Goal: Task Accomplishment & Management: Complete application form

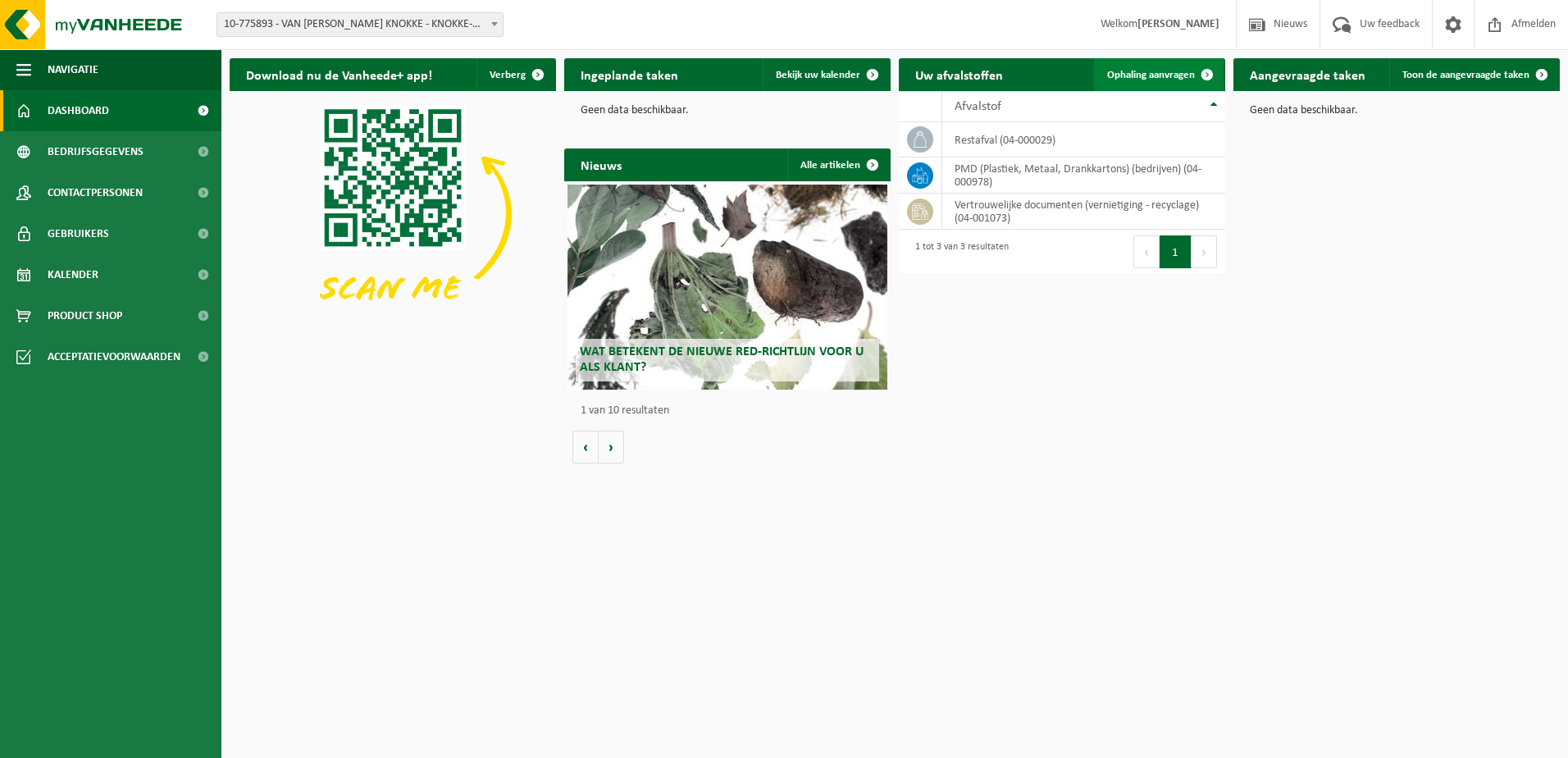
click at [1155, 77] on span "Ophaling aanvragen" at bounding box center [1152, 75] width 88 height 11
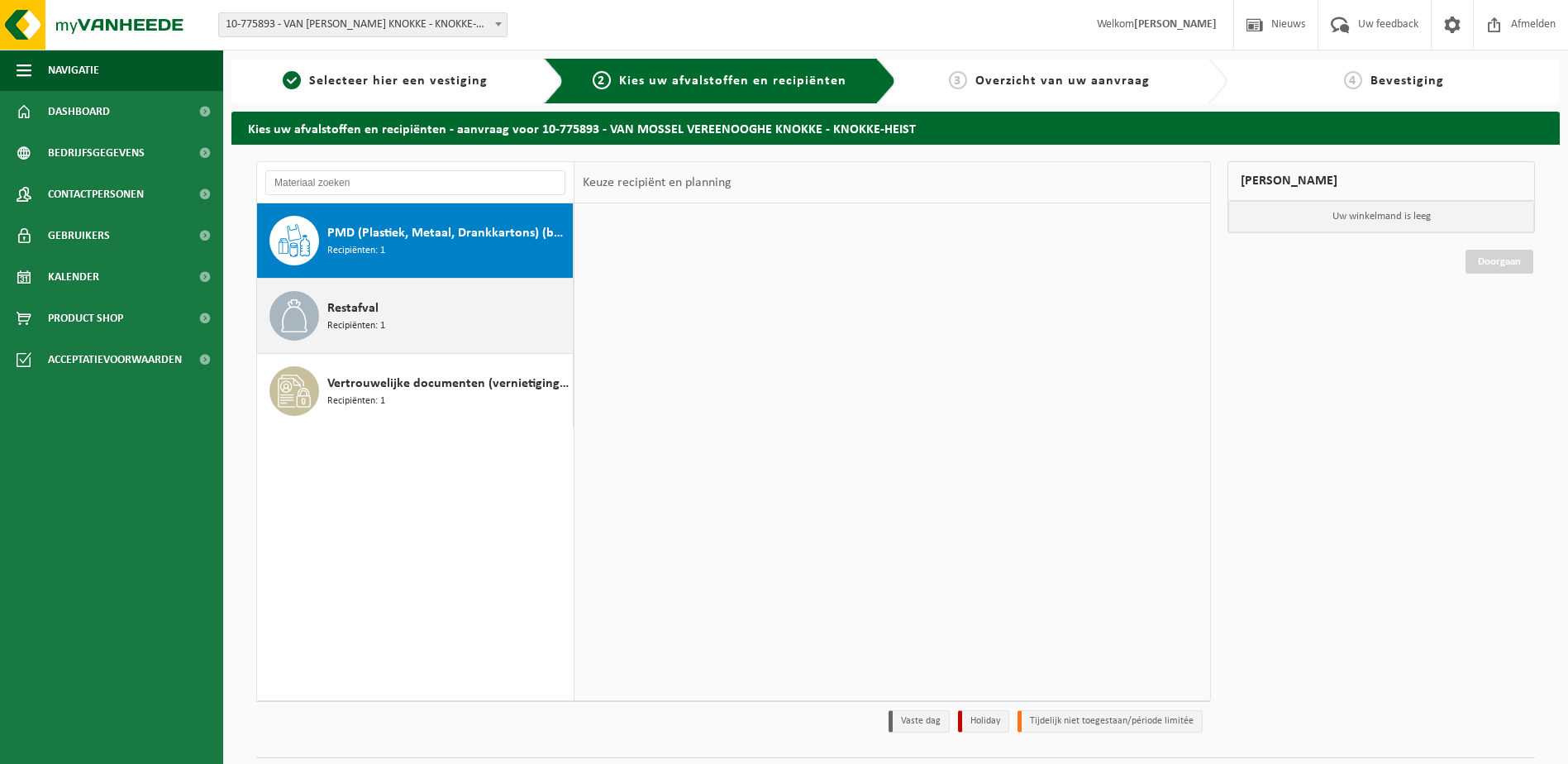
click at [364, 311] on span "Restafval" at bounding box center [353, 309] width 52 height 20
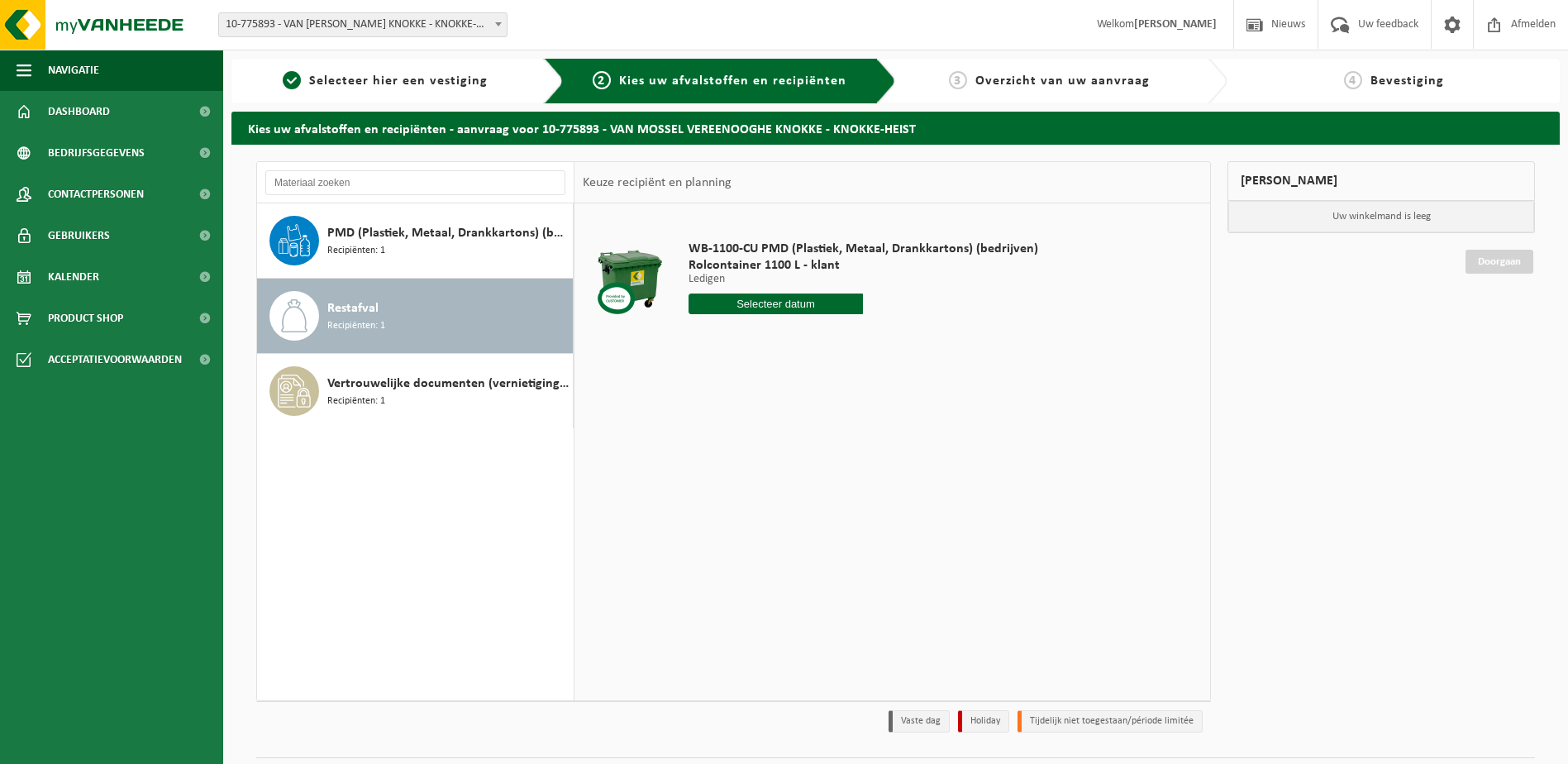
click at [778, 309] on input "text" at bounding box center [776, 303] width 175 height 20
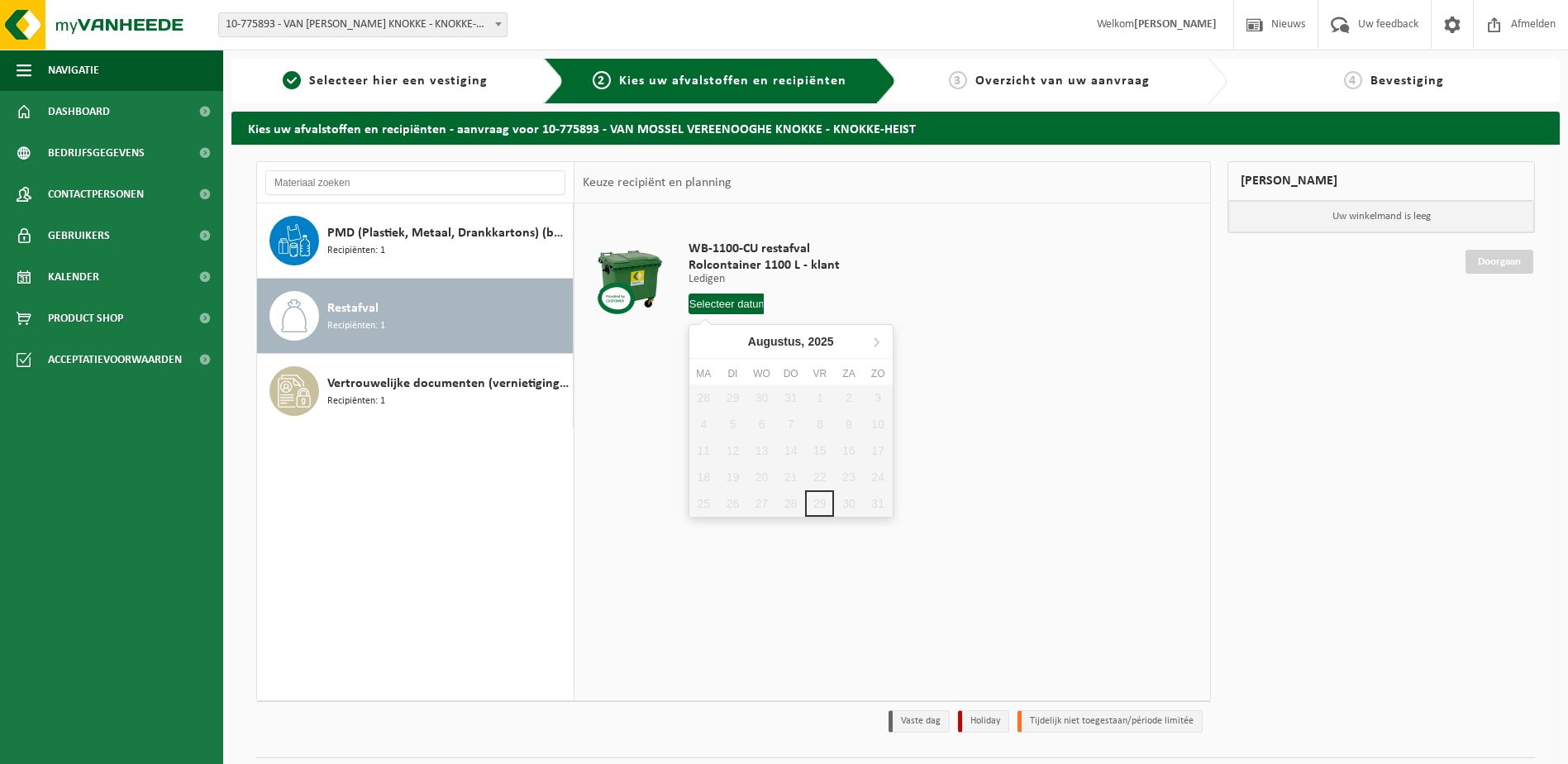
click at [737, 308] on input "text" at bounding box center [726, 303] width 76 height 20
click at [875, 346] on icon at bounding box center [877, 342] width 4 height 8
click at [756, 392] on div "3" at bounding box center [761, 397] width 29 height 27
type input "Van [DATE]"
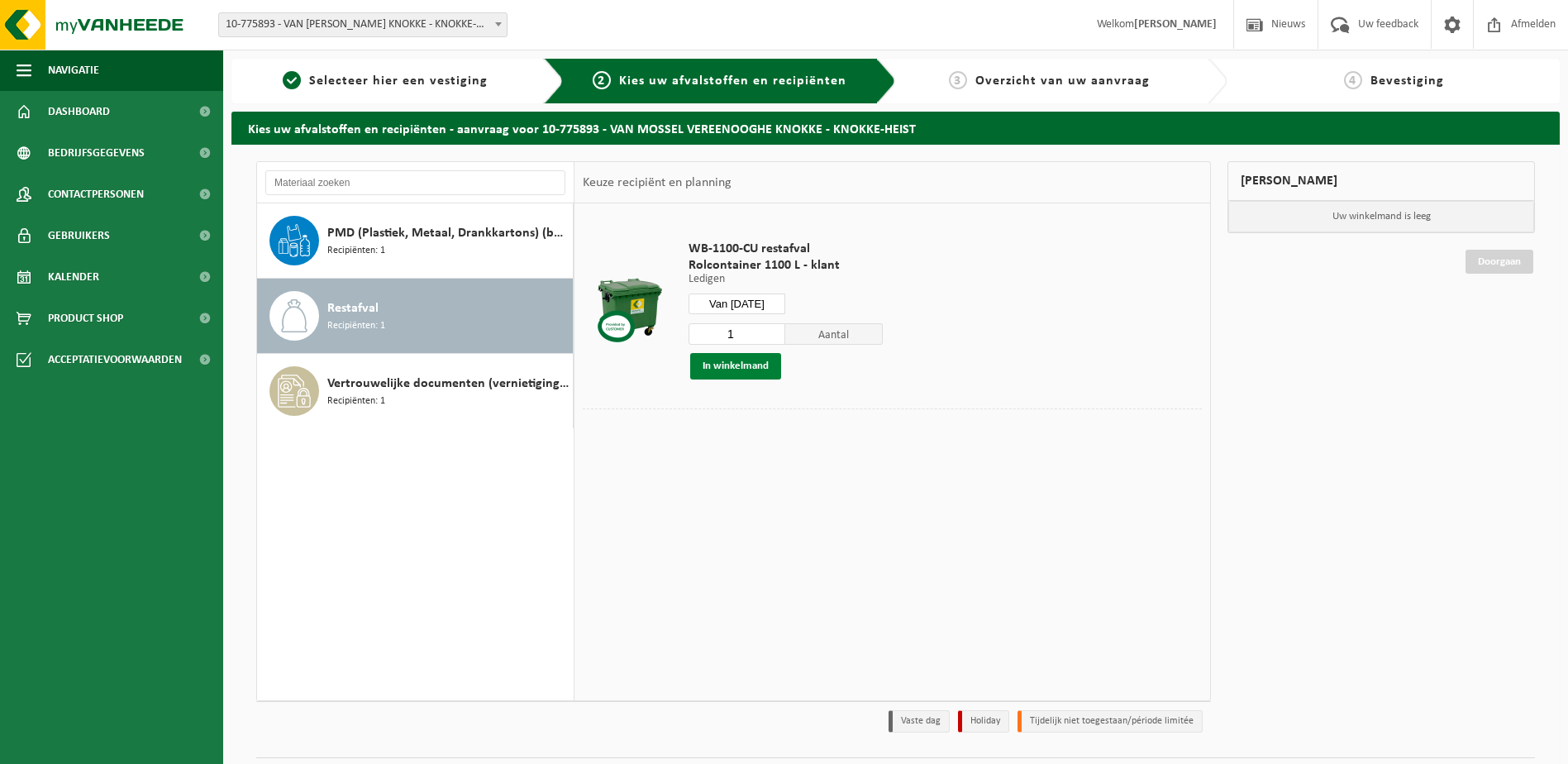
click at [763, 371] on button "In winkelmand" at bounding box center [736, 366] width 91 height 27
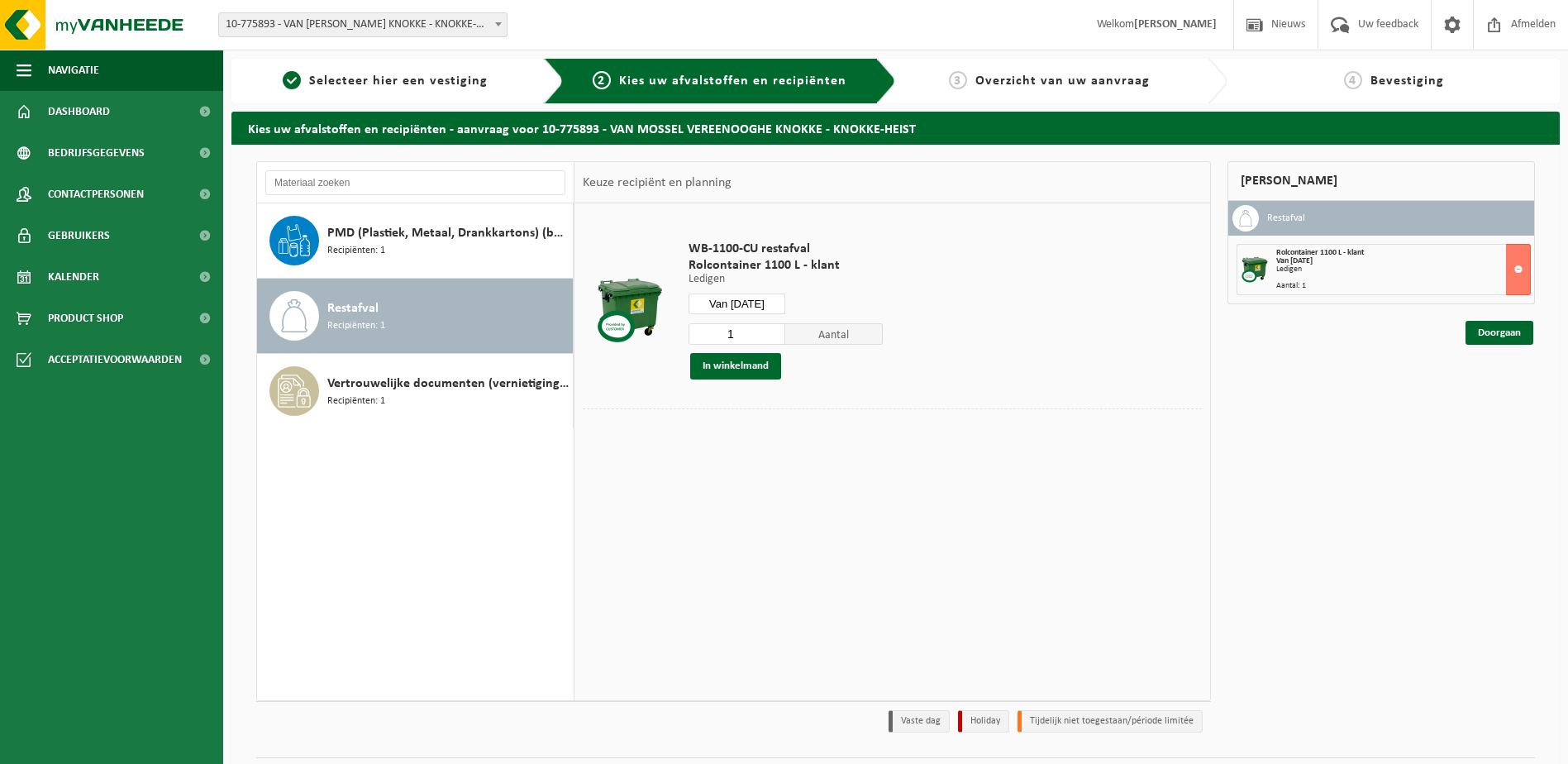
click at [383, 321] on span "Recipiënten: 1" at bounding box center [356, 325] width 58 height 16
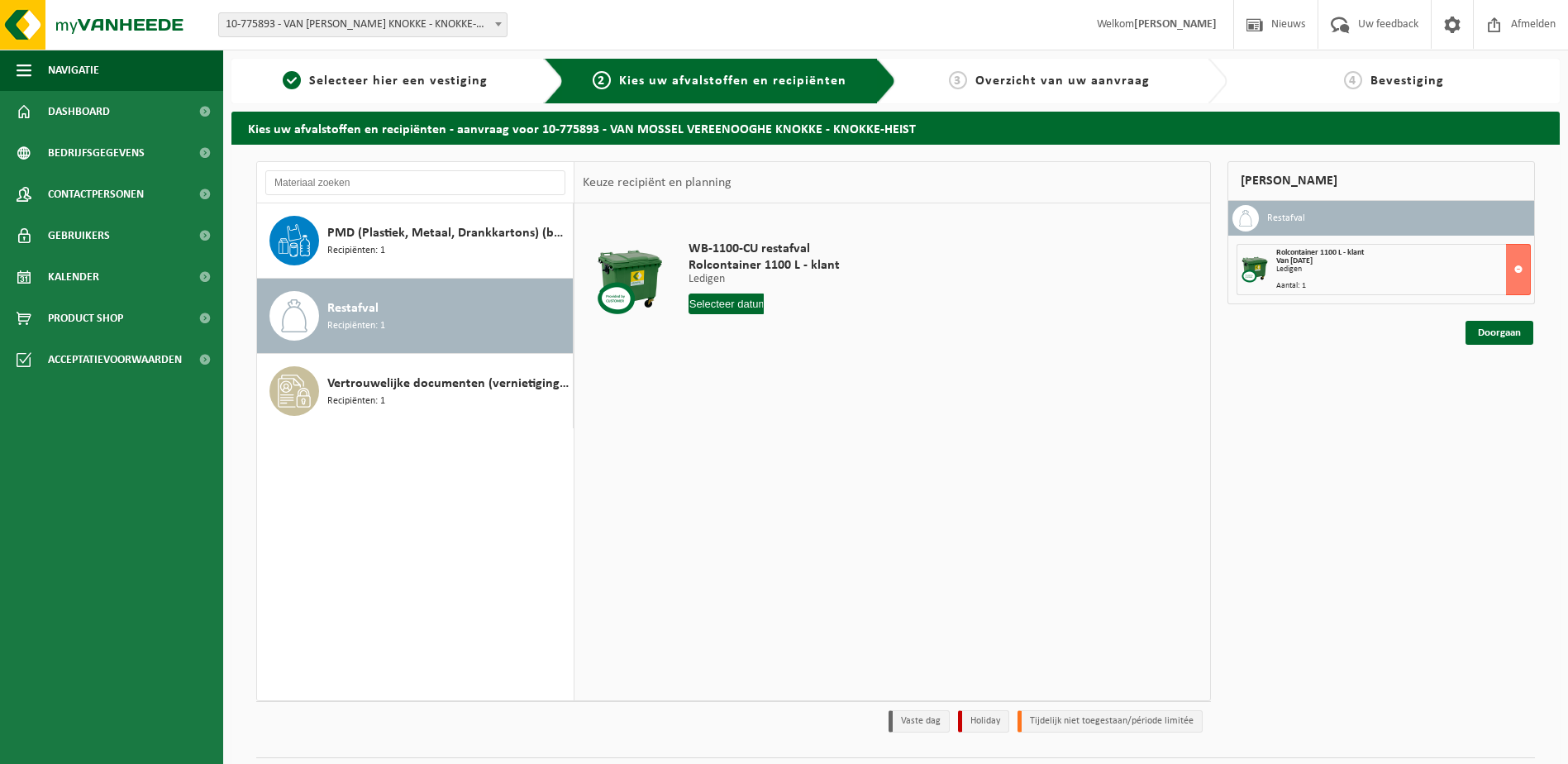
click at [745, 305] on input "text" at bounding box center [726, 303] width 76 height 20
click at [874, 344] on icon at bounding box center [876, 341] width 27 height 27
click at [760, 422] on div "10" at bounding box center [761, 424] width 29 height 27
type input "Van [DATE]"
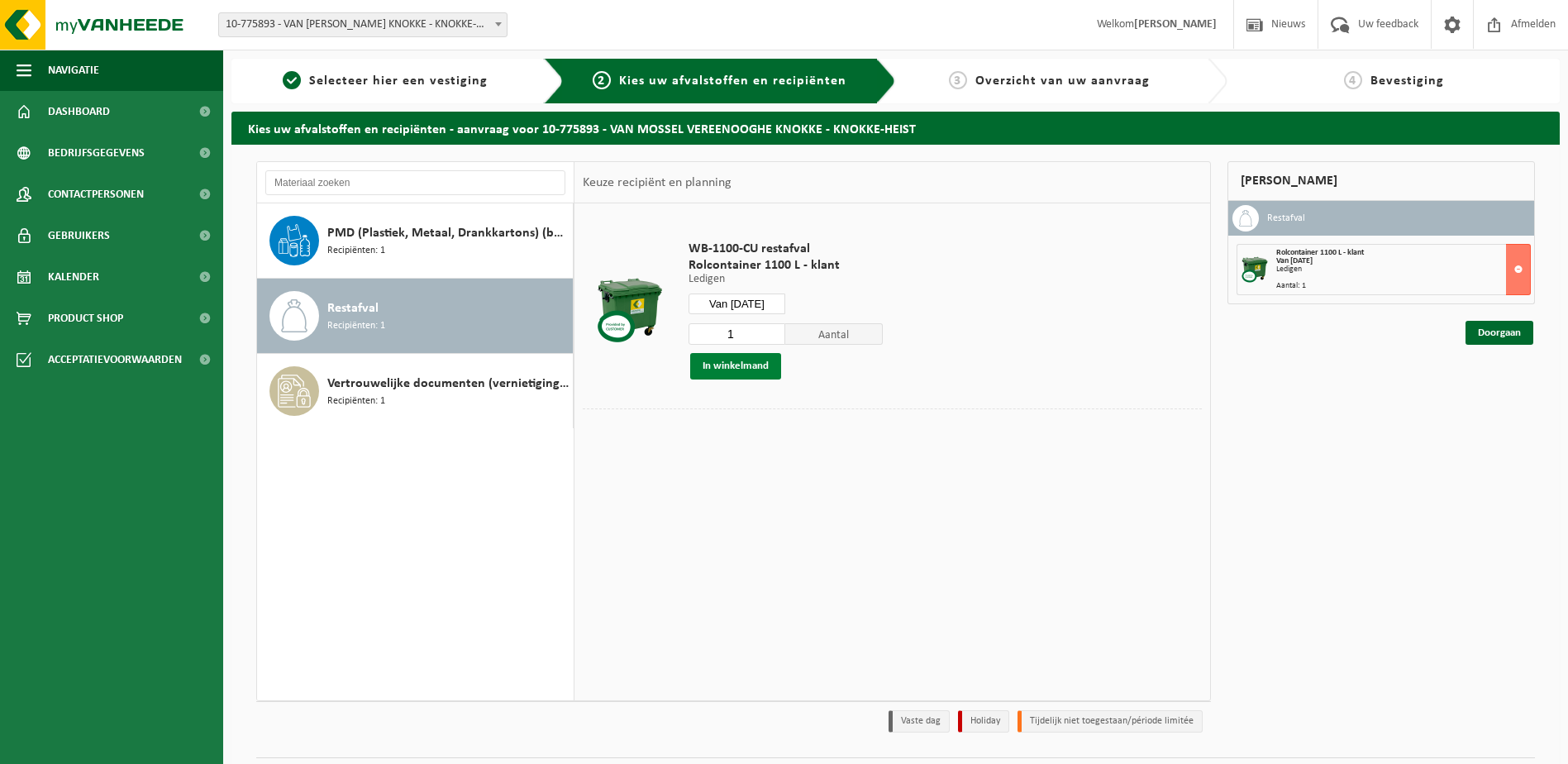
click at [749, 361] on button "In winkelmand" at bounding box center [736, 366] width 91 height 27
click at [344, 297] on div "Restafval Recipiënten: 1" at bounding box center [448, 316] width 242 height 50
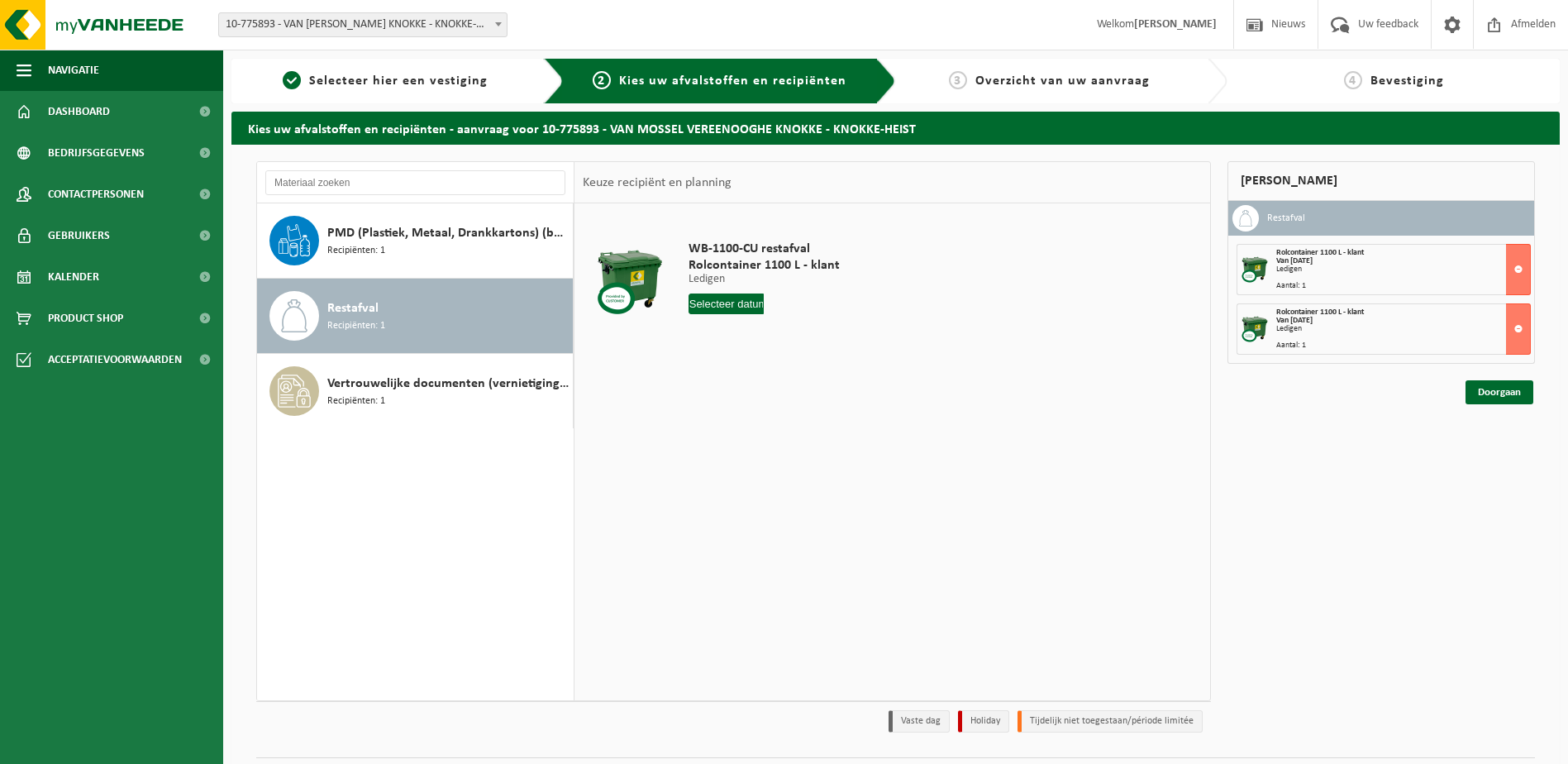
click at [721, 308] on input "text" at bounding box center [726, 303] width 76 height 20
click at [876, 346] on icon at bounding box center [877, 342] width 4 height 8
click at [763, 449] on div "17" at bounding box center [761, 450] width 29 height 27
type input "Van [DATE]"
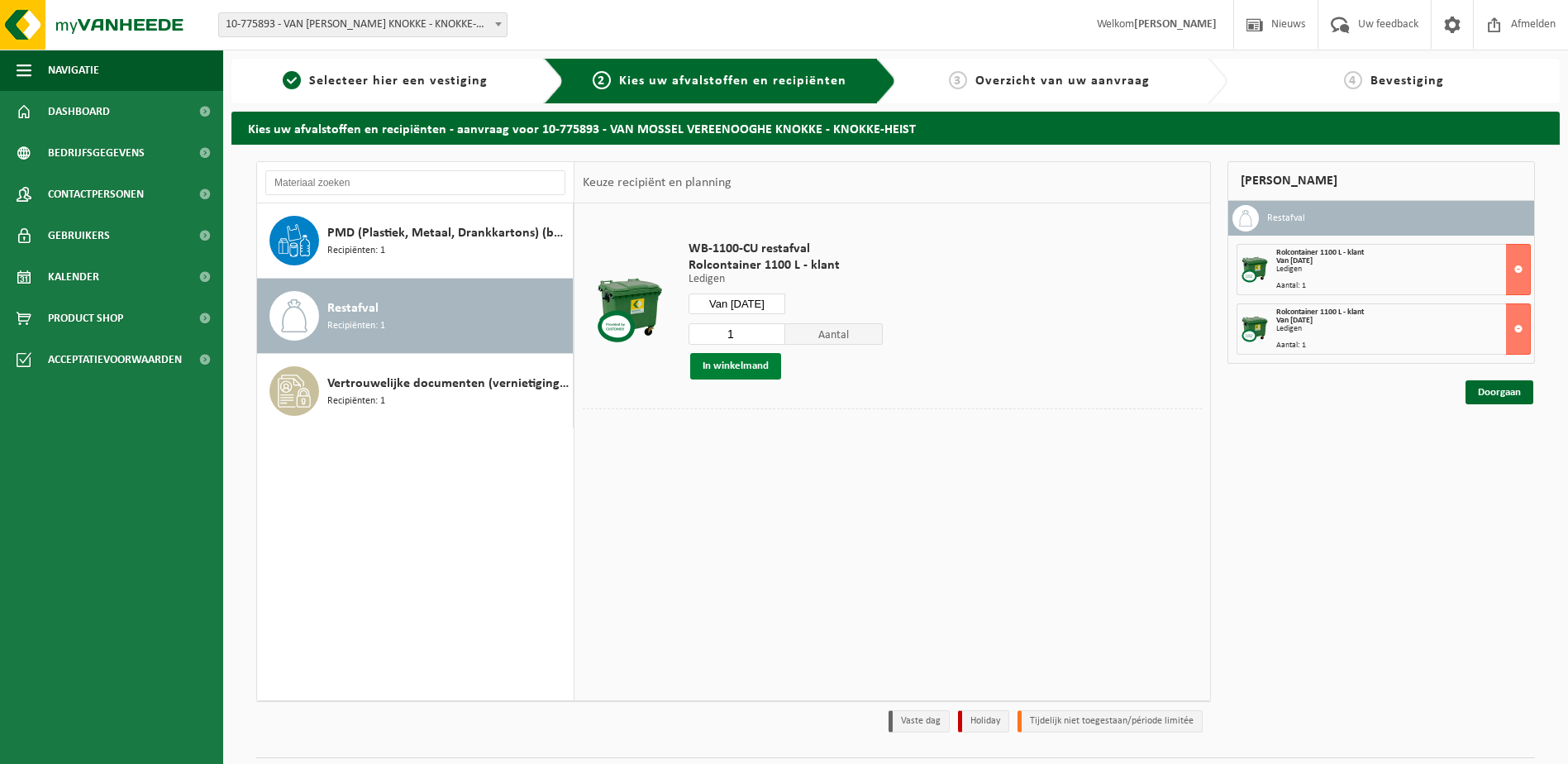
click at [726, 369] on button "In winkelmand" at bounding box center [736, 366] width 91 height 27
click at [498, 297] on div "Restafval Recipiënten: 1" at bounding box center [448, 316] width 242 height 50
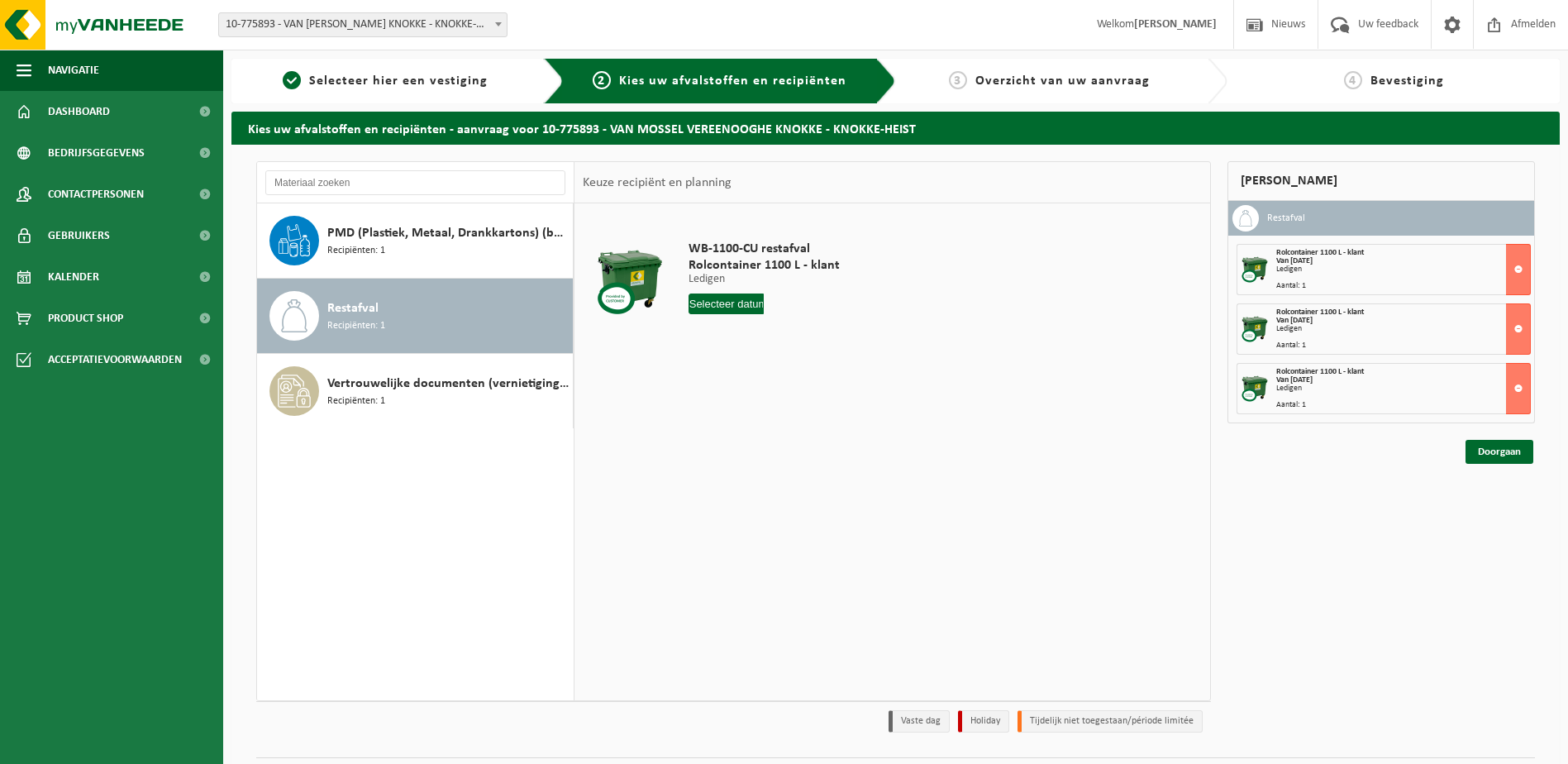
click at [749, 301] on input "text" at bounding box center [726, 303] width 76 height 20
click at [874, 341] on icon at bounding box center [876, 341] width 27 height 27
click at [759, 481] on div "24" at bounding box center [761, 476] width 29 height 27
type input "Van [DATE]"
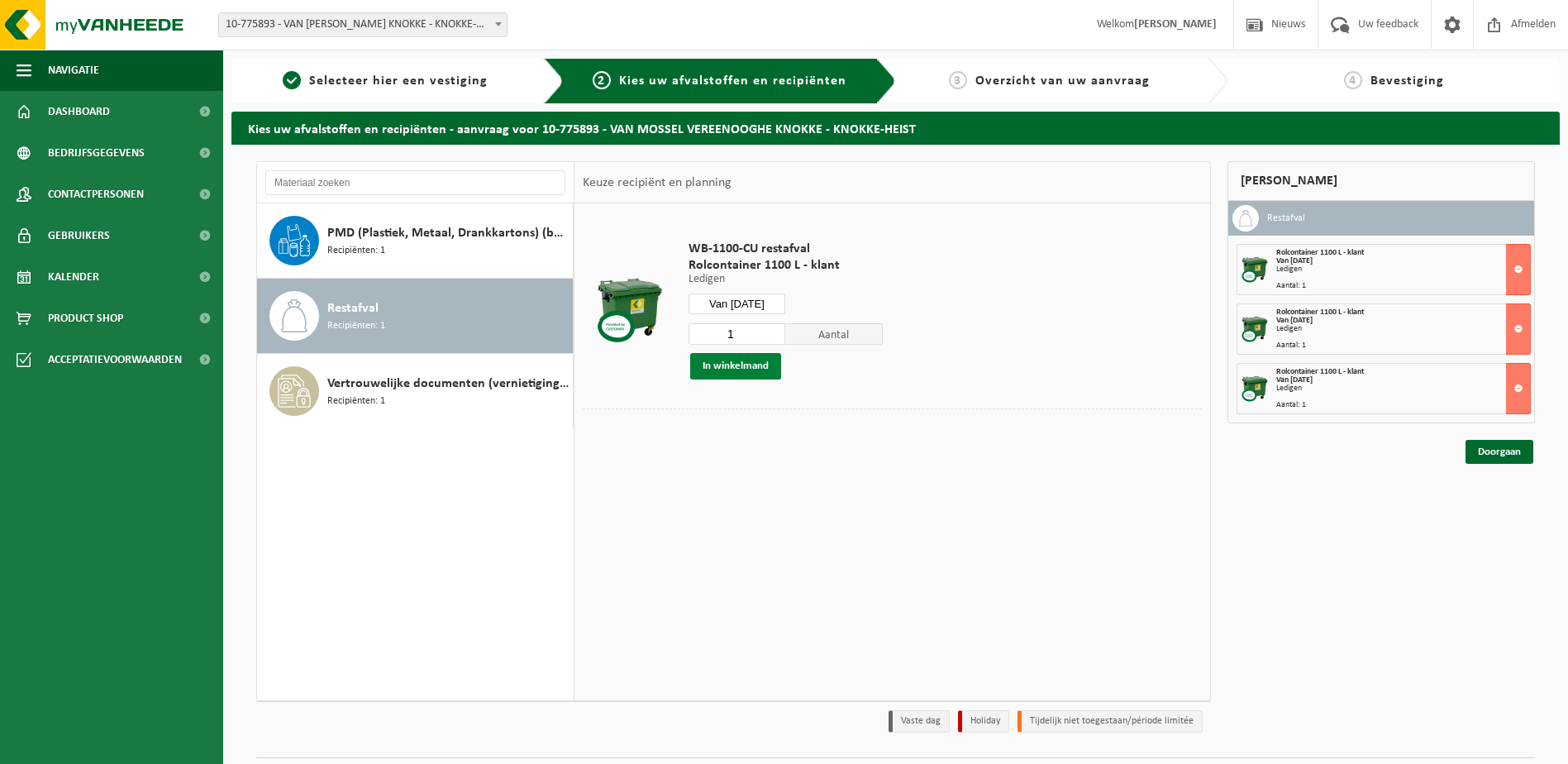
click at [721, 364] on button "In winkelmand" at bounding box center [736, 366] width 91 height 27
click at [1503, 509] on link "Doorgaan" at bounding box center [1500, 511] width 68 height 24
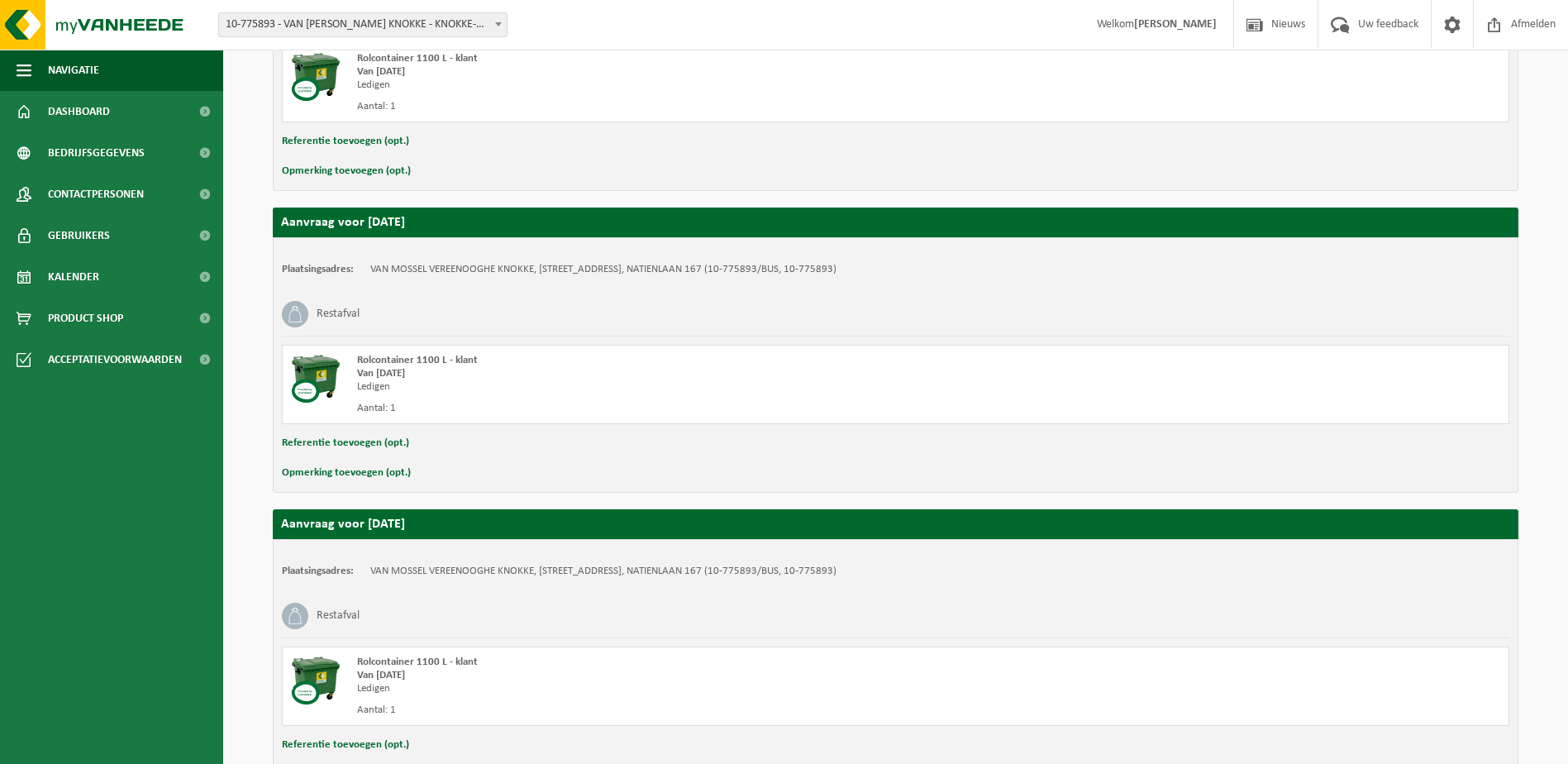
scroll to position [851, 0]
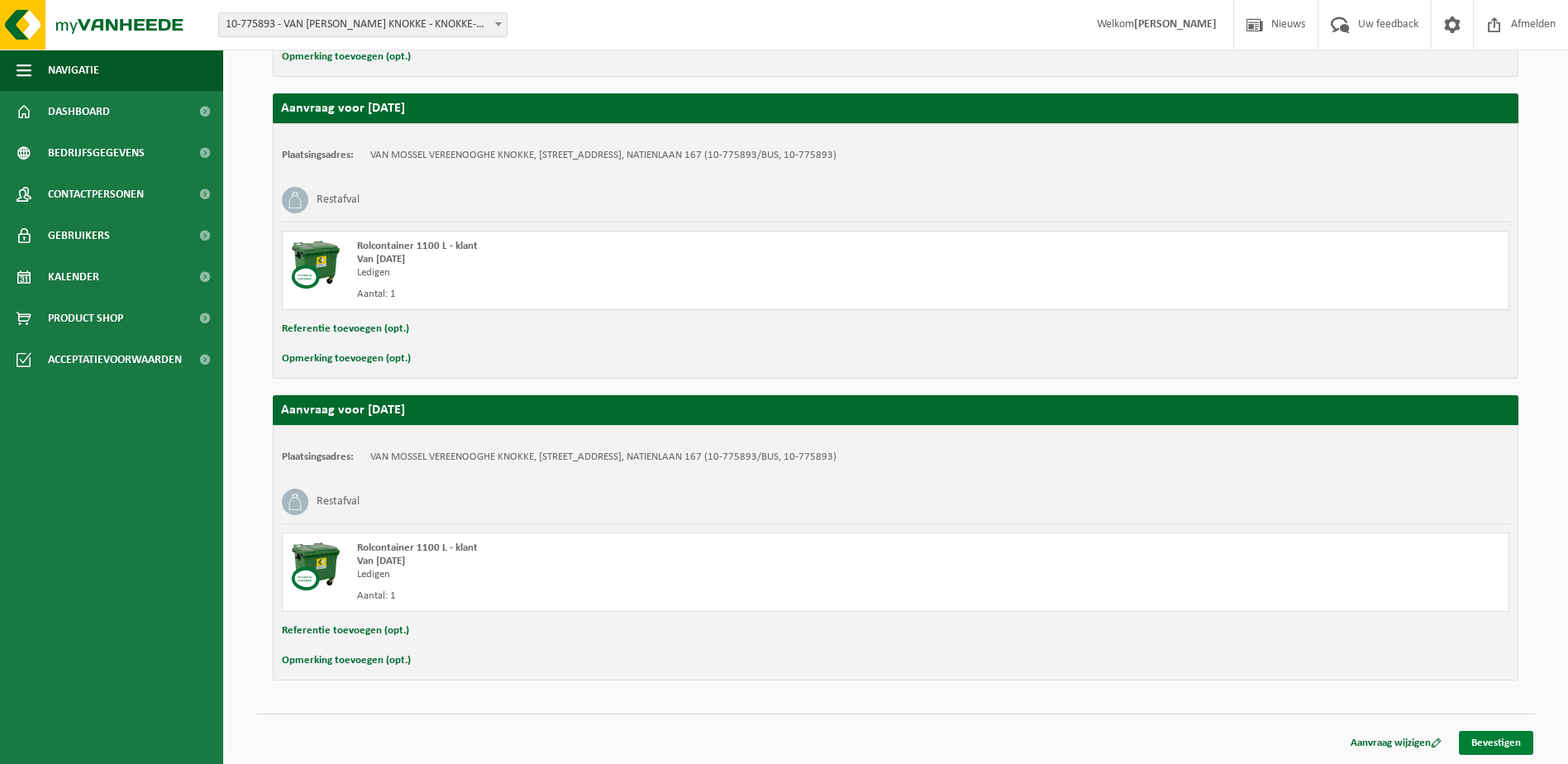
click at [1480, 746] on link "Bevestigen" at bounding box center [1496, 743] width 75 height 24
